Goal: Task Accomplishment & Management: Complete application form

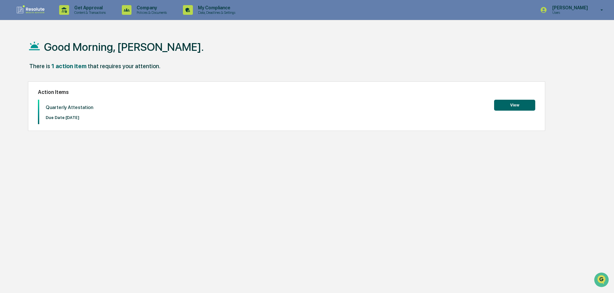
click at [518, 101] on button "View" at bounding box center [514, 105] width 41 height 11
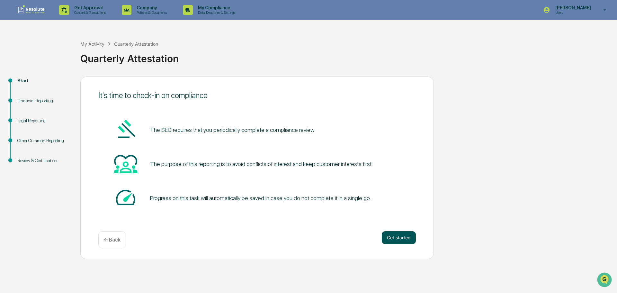
click at [395, 235] on button "Get started" at bounding box center [399, 237] width 34 height 13
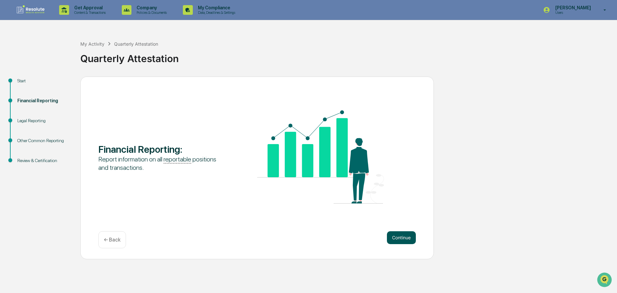
click at [397, 237] on button "Continue" at bounding box center [401, 237] width 29 height 13
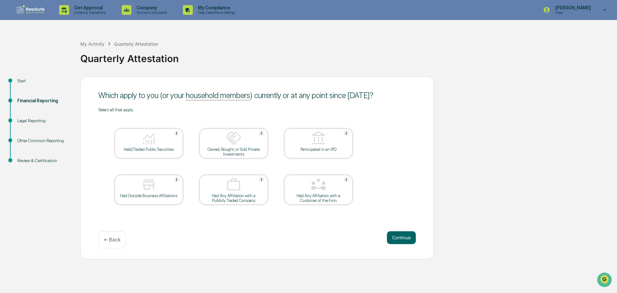
click at [169, 154] on div "Held/Traded Public Securities" at bounding box center [149, 144] width 68 height 30
click at [405, 234] on button "Continue" at bounding box center [401, 237] width 29 height 13
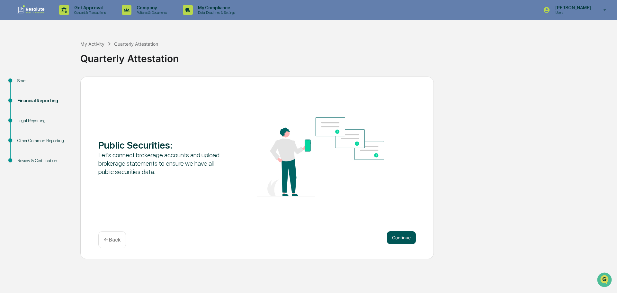
click at [405, 234] on button "Continue" at bounding box center [401, 237] width 29 height 13
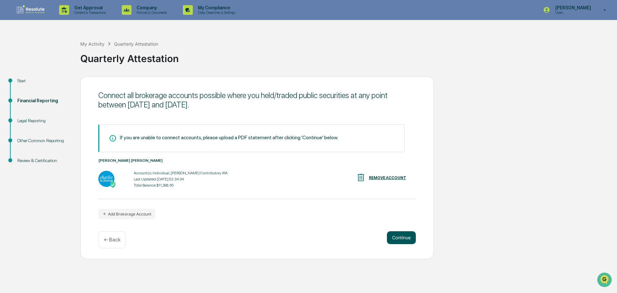
click at [404, 238] on button "Continue" at bounding box center [401, 237] width 29 height 13
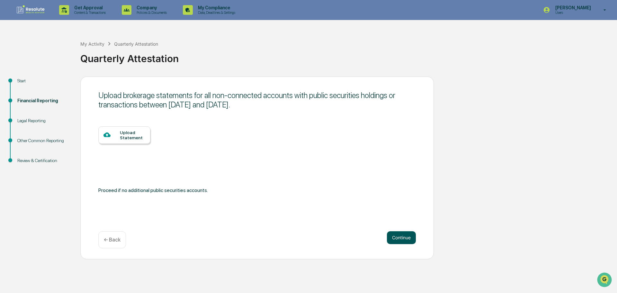
click at [404, 238] on button "Continue" at bounding box center [401, 237] width 29 height 13
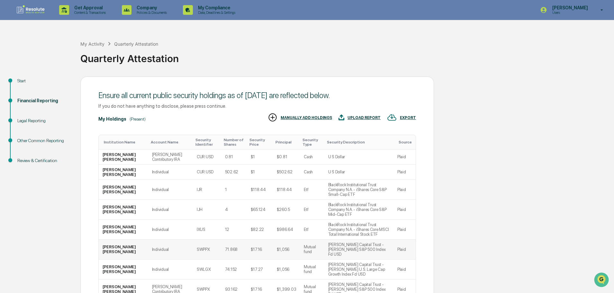
scroll to position [64, 0]
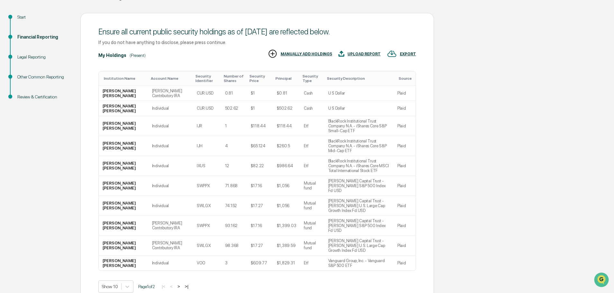
click at [181, 283] on button ">" at bounding box center [178, 285] width 6 height 5
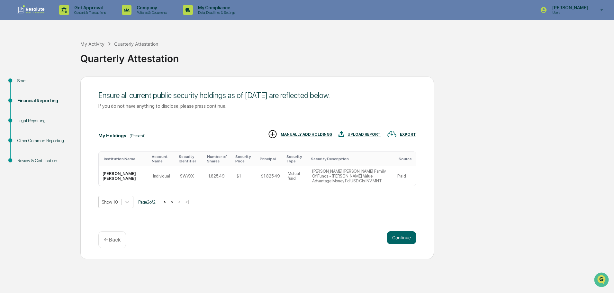
scroll to position [0, 0]
click at [174, 200] on button "<" at bounding box center [172, 201] width 6 height 5
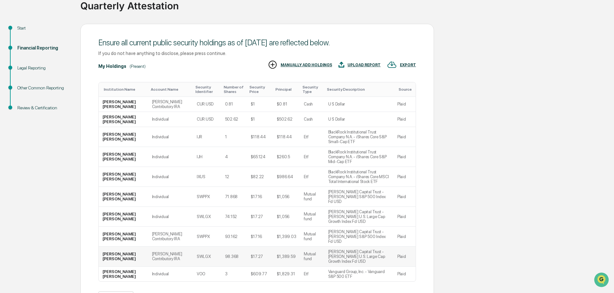
scroll to position [64, 0]
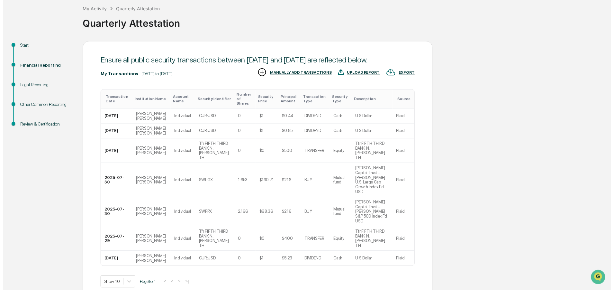
scroll to position [47, 0]
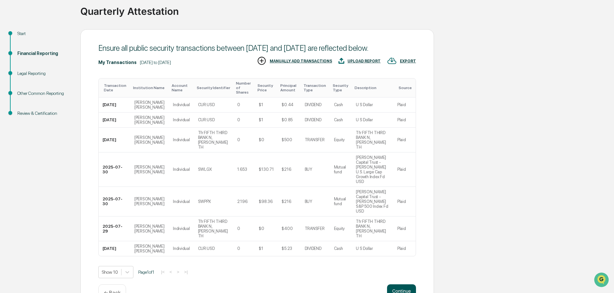
click at [406, 284] on button "Continue" at bounding box center [401, 290] width 29 height 13
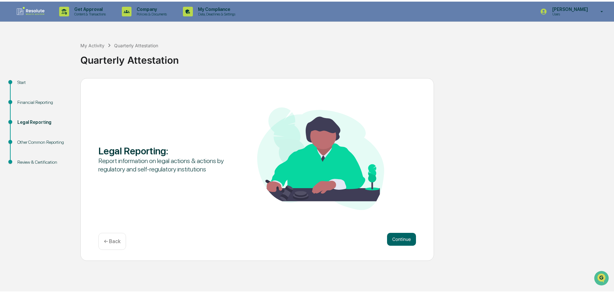
scroll to position [0, 0]
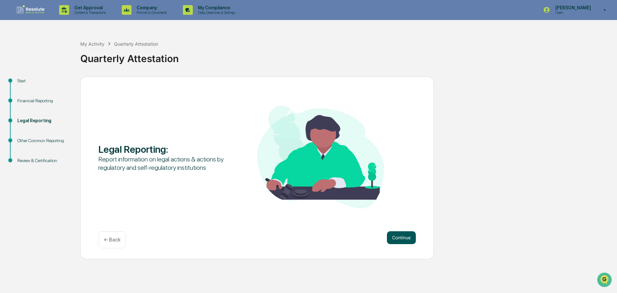
click at [400, 235] on button "Continue" at bounding box center [401, 237] width 29 height 13
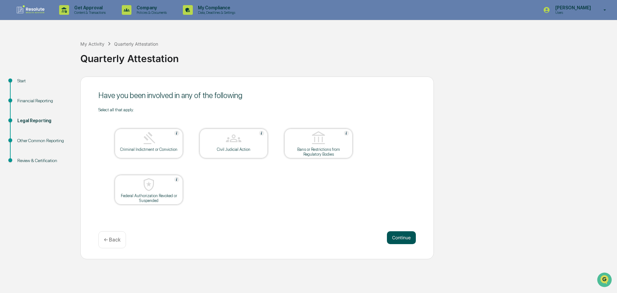
click at [404, 237] on button "Continue" at bounding box center [401, 237] width 29 height 13
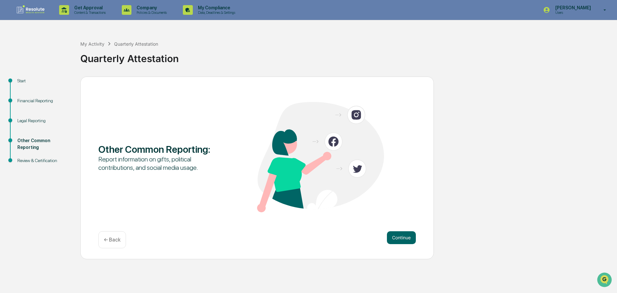
click at [404, 237] on button "Continue" at bounding box center [401, 237] width 29 height 13
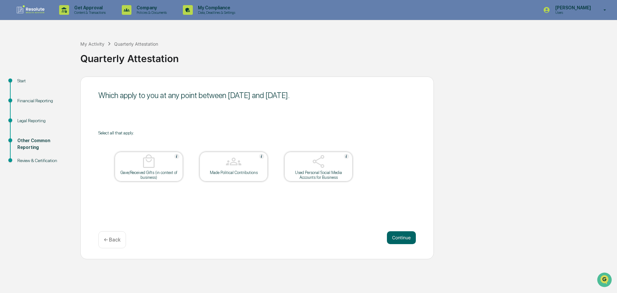
click at [332, 171] on div "Used Personal Social Media Accounts for Business" at bounding box center [319, 175] width 58 height 10
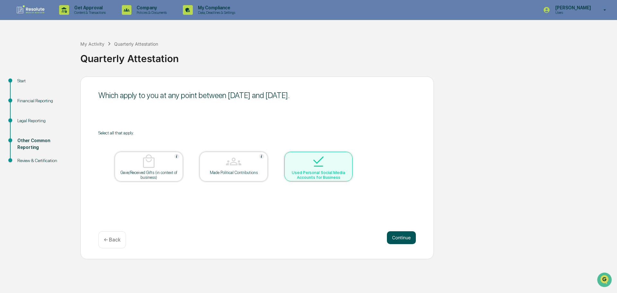
click at [388, 239] on button "Continue" at bounding box center [401, 237] width 29 height 13
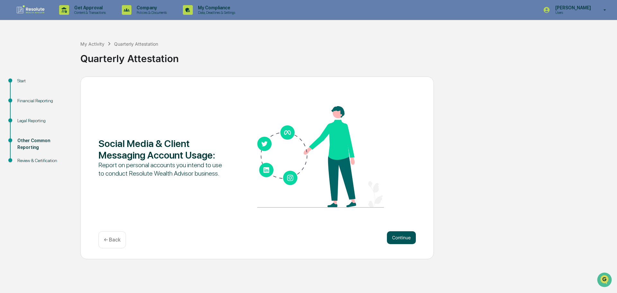
click at [391, 239] on button "Continue" at bounding box center [401, 237] width 29 height 13
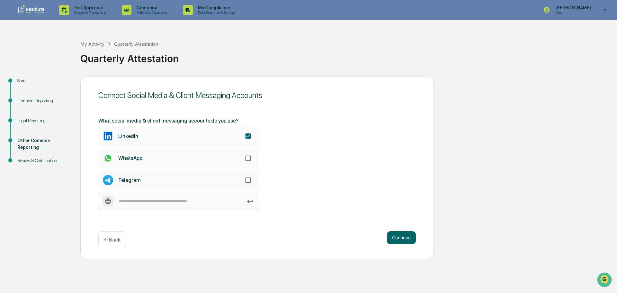
click at [200, 205] on input at bounding box center [178, 201] width 161 height 18
type input "********"
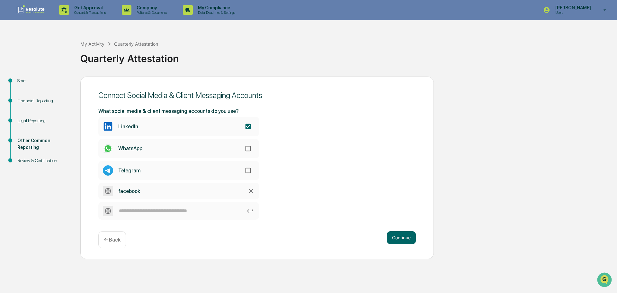
click at [253, 191] on icon at bounding box center [250, 190] width 7 height 7
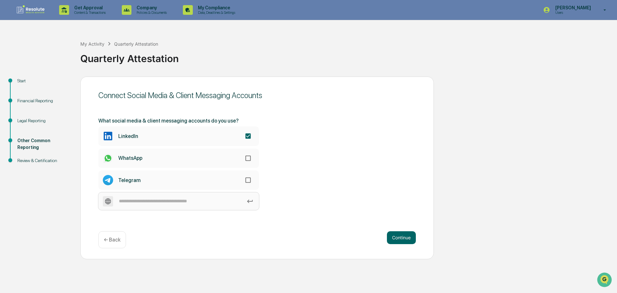
click at [174, 203] on input at bounding box center [178, 201] width 161 height 18
type input "********"
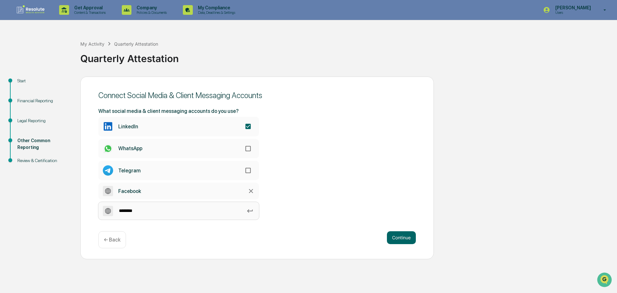
type input "*********"
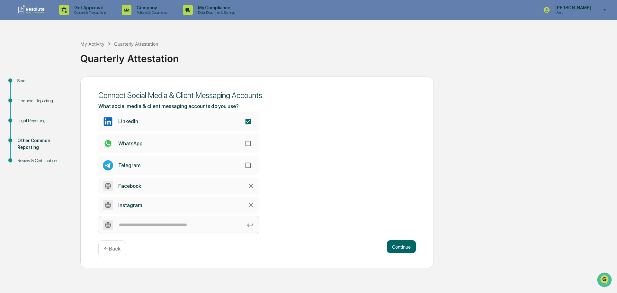
type input "*"
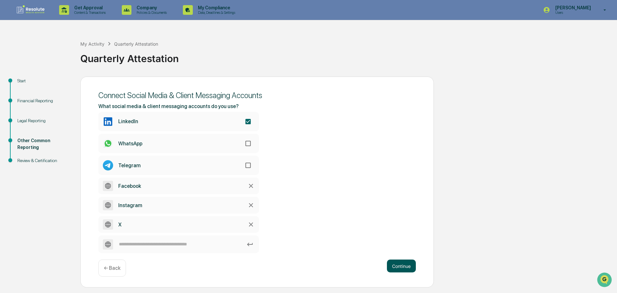
click at [392, 268] on button "Continue" at bounding box center [401, 265] width 29 height 13
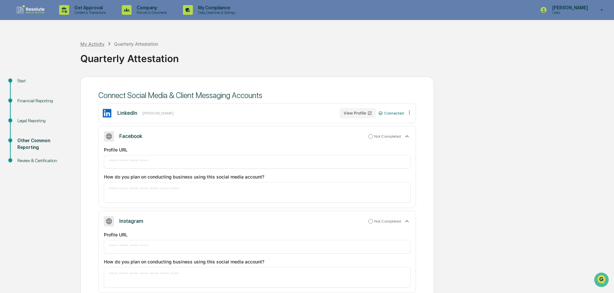
click at [94, 42] on div "My Activity" at bounding box center [92, 43] width 24 height 5
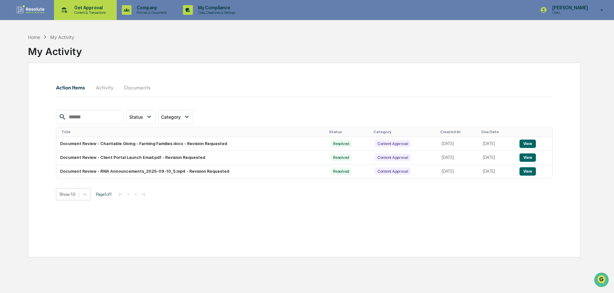
click at [77, 9] on p "Get Approval" at bounding box center [89, 7] width 40 height 5
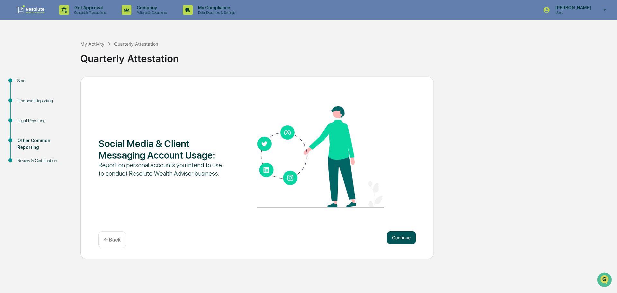
click at [410, 235] on button "Continue" at bounding box center [401, 237] width 29 height 13
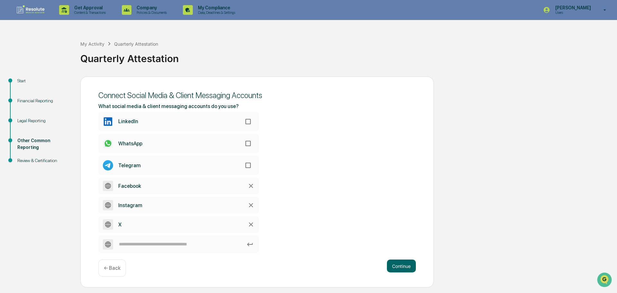
click at [253, 185] on icon at bounding box center [250, 185] width 7 height 7
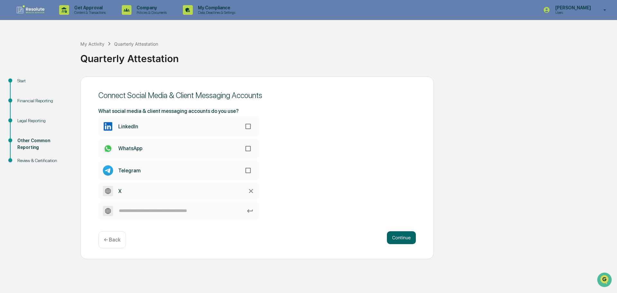
click at [252, 192] on icon at bounding box center [251, 191] width 4 height 4
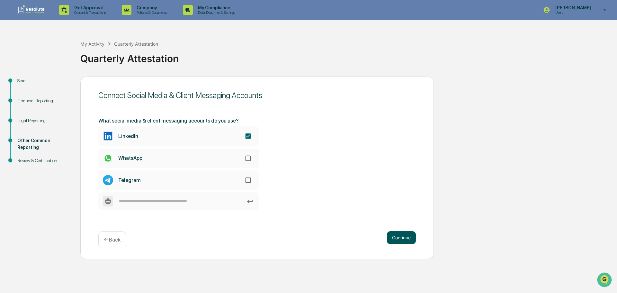
click at [400, 235] on button "Continue" at bounding box center [401, 237] width 29 height 13
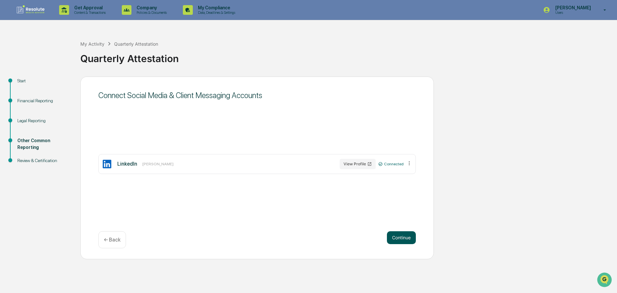
click at [400, 235] on button "Continue" at bounding box center [401, 237] width 29 height 13
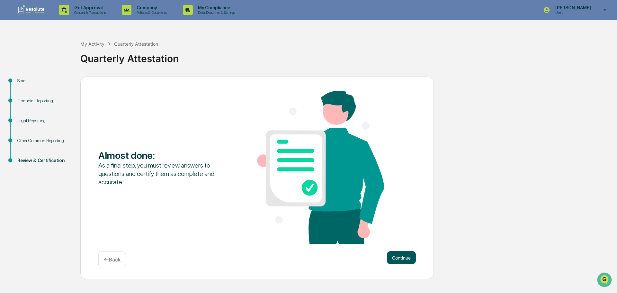
click at [406, 256] on button "Continue" at bounding box center [401, 257] width 29 height 13
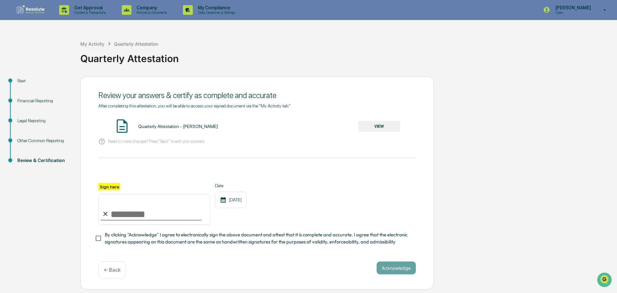
click at [132, 211] on input "Sign here" at bounding box center [154, 209] width 112 height 31
type input "**********"
click at [47, 142] on div "Other Common Reporting" at bounding box center [43, 140] width 53 height 7
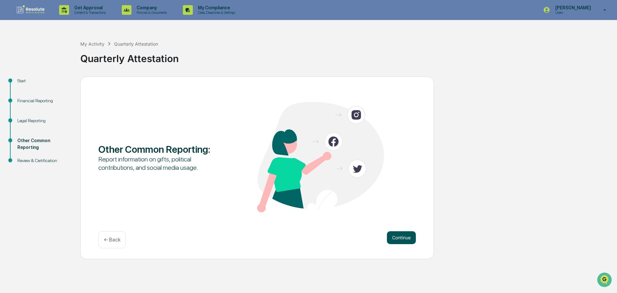
click at [403, 237] on button "Continue" at bounding box center [401, 237] width 29 height 13
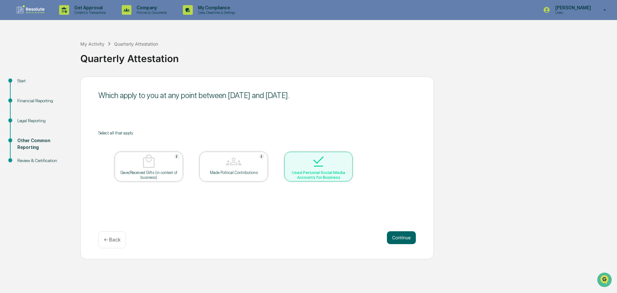
click at [403, 237] on button "Continue" at bounding box center [401, 237] width 29 height 13
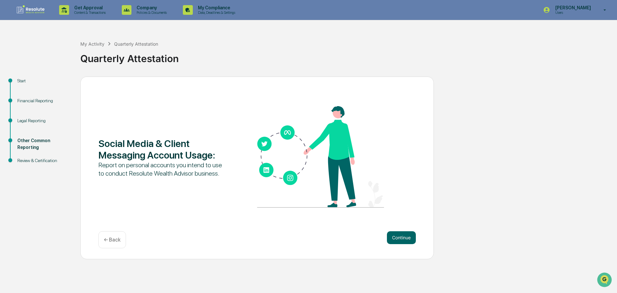
click at [403, 237] on button "Continue" at bounding box center [401, 237] width 29 height 13
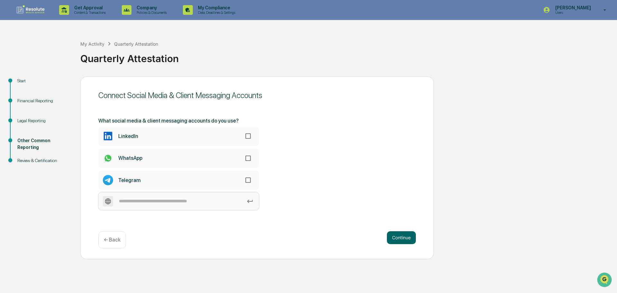
click at [197, 200] on input at bounding box center [178, 201] width 161 height 18
type input "********"
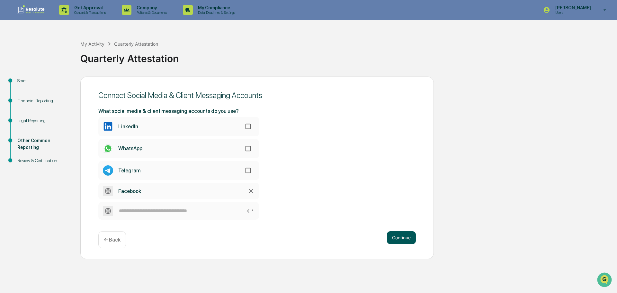
click at [397, 243] on div "Continue ← Back" at bounding box center [256, 239] width 317 height 17
click at [397, 237] on button "Continue" at bounding box center [401, 237] width 29 height 13
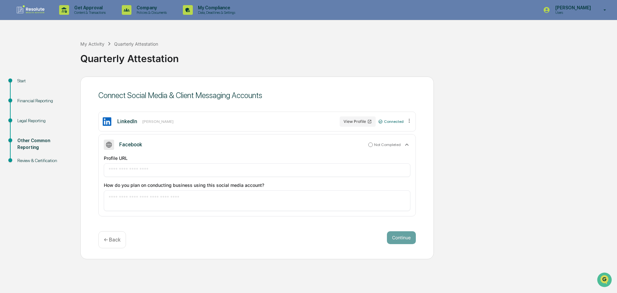
click at [151, 172] on input "text" at bounding box center [257, 170] width 297 height 6
paste input "**********"
type input "**********"
drag, startPoint x: 197, startPoint y: 170, endPoint x: 45, endPoint y: 164, distance: 151.8
click at [50, 164] on div "**********" at bounding box center [308, 167] width 611 height 183
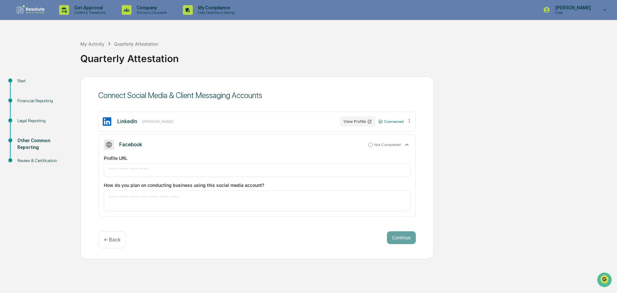
paste input "**********"
type input "**********"
click at [145, 197] on textarea at bounding box center [257, 200] width 297 height 13
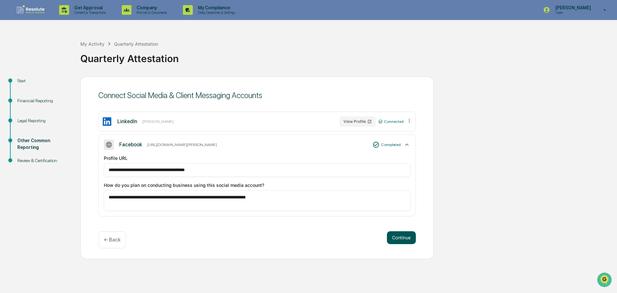
type textarea "**********"
click at [402, 237] on button "Continue" at bounding box center [401, 237] width 29 height 13
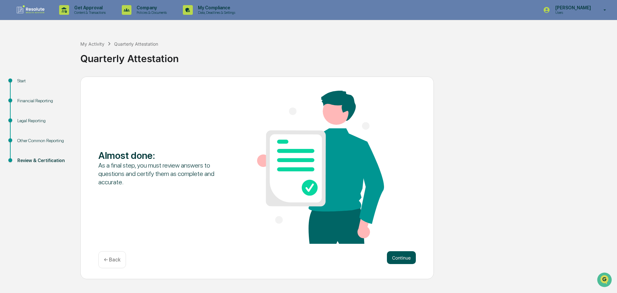
click at [409, 252] on button "Continue" at bounding box center [401, 257] width 29 height 13
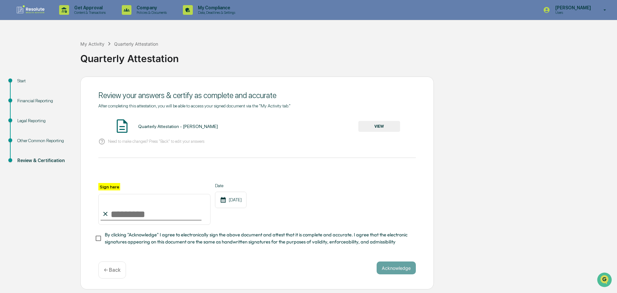
click at [146, 215] on input "Sign here" at bounding box center [154, 209] width 112 height 31
type input "**********"
click at [391, 268] on button "Acknowledge" at bounding box center [396, 267] width 39 height 13
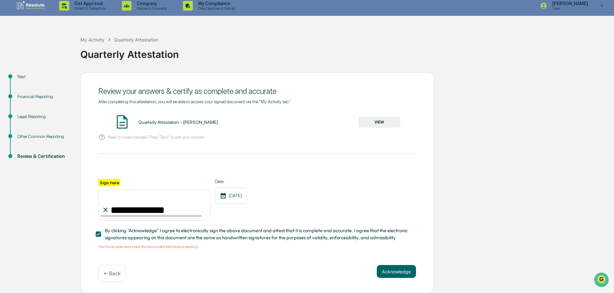
scroll to position [6, 0]
click at [386, 117] on button "VIEW" at bounding box center [379, 122] width 42 height 11
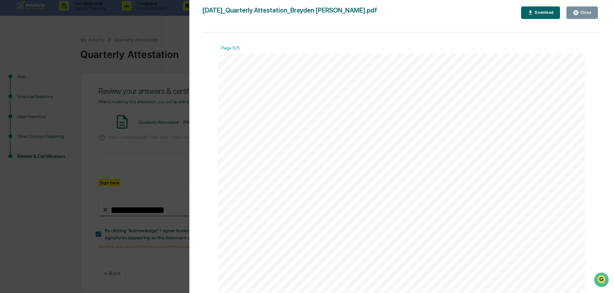
scroll to position [2433, 0]
click at [582, 10] on div "Close" at bounding box center [582, 13] width 19 height 6
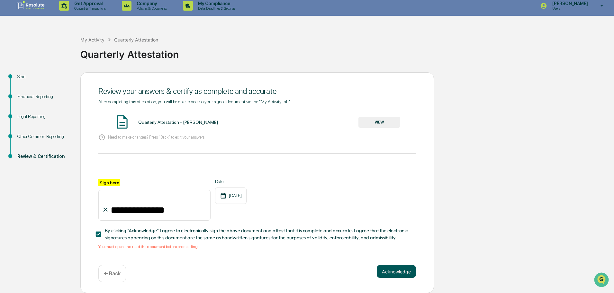
click at [387, 272] on button "Acknowledge" at bounding box center [396, 271] width 39 height 13
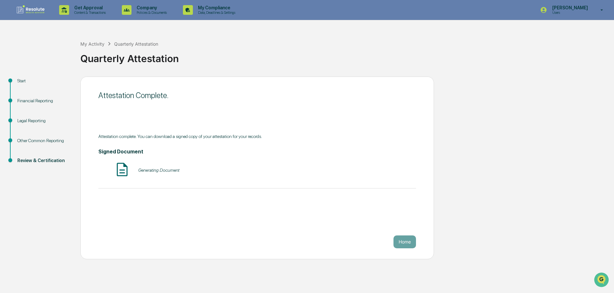
scroll to position [0, 0]
click at [403, 242] on button "Home" at bounding box center [404, 241] width 22 height 13
